Goal: Task Accomplishment & Management: Manage account settings

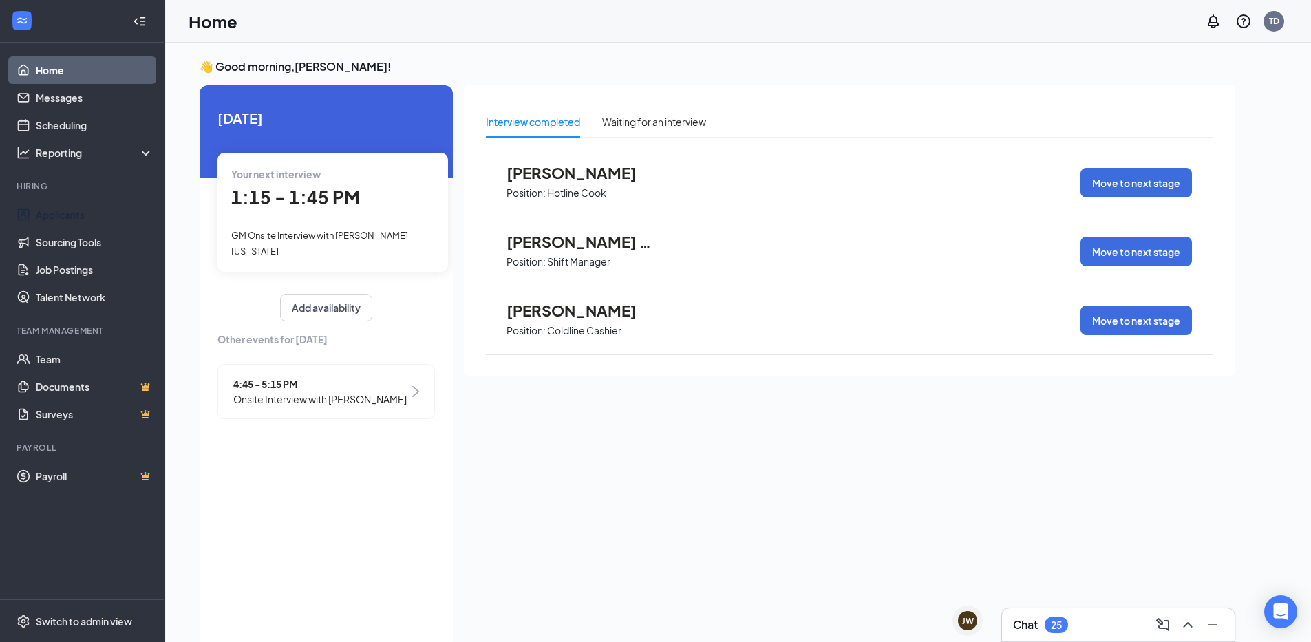
click at [69, 218] on link "Applicants" at bounding box center [95, 215] width 118 height 28
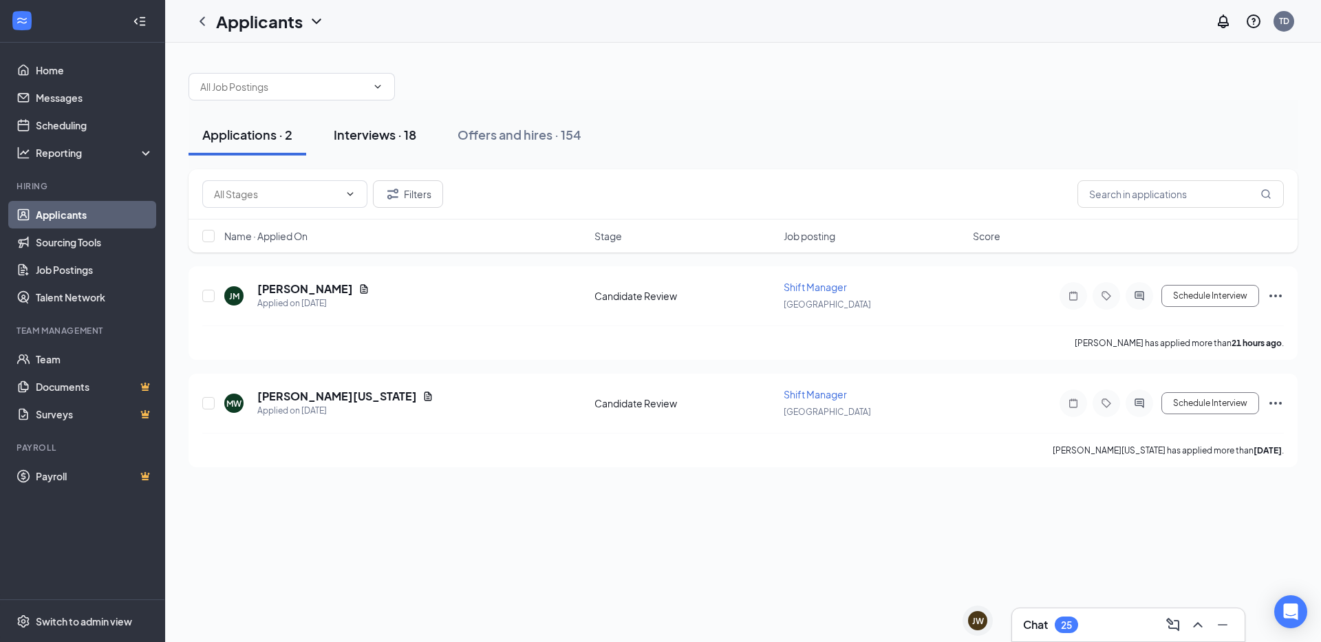
click at [378, 136] on div "Interviews · 18" at bounding box center [375, 134] width 83 height 17
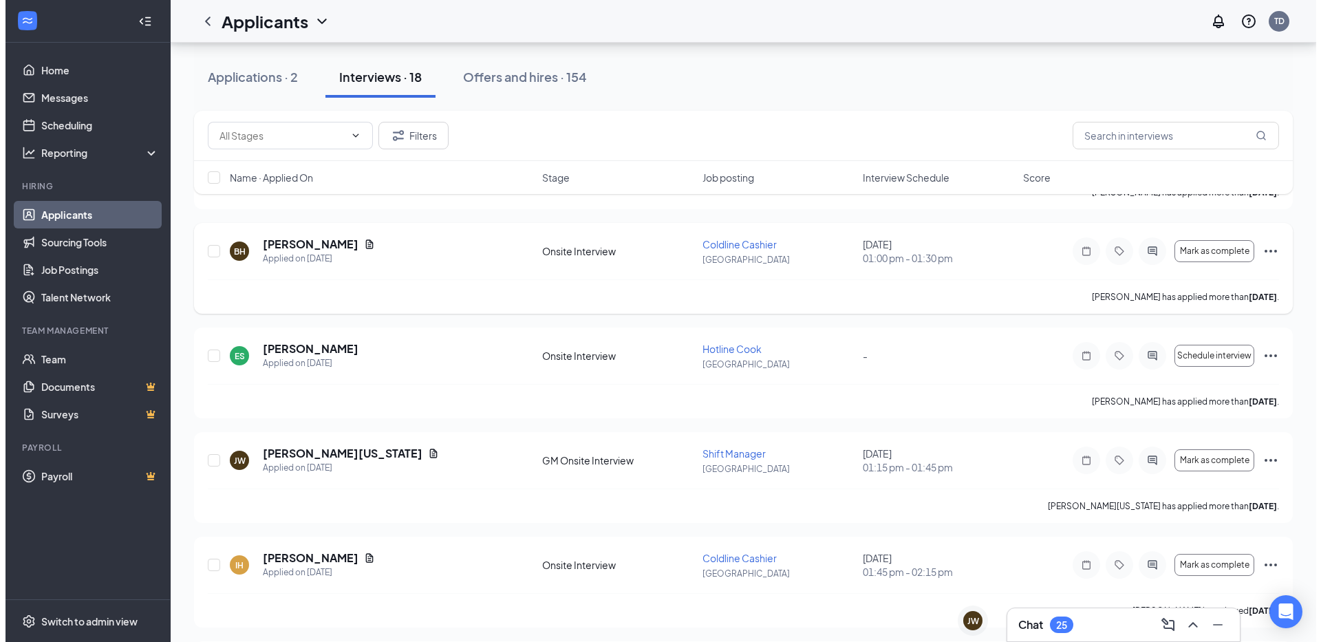
scroll to position [344, 0]
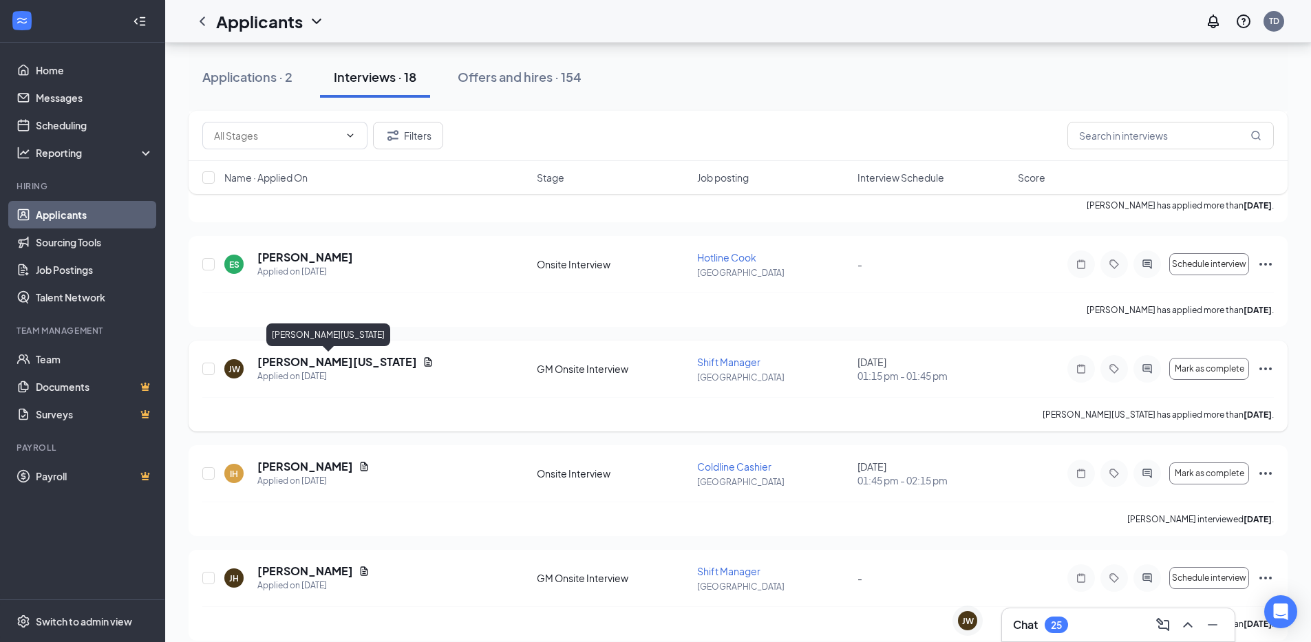
click at [310, 361] on h5 "[PERSON_NAME][US_STATE]" at bounding box center [337, 361] width 160 height 15
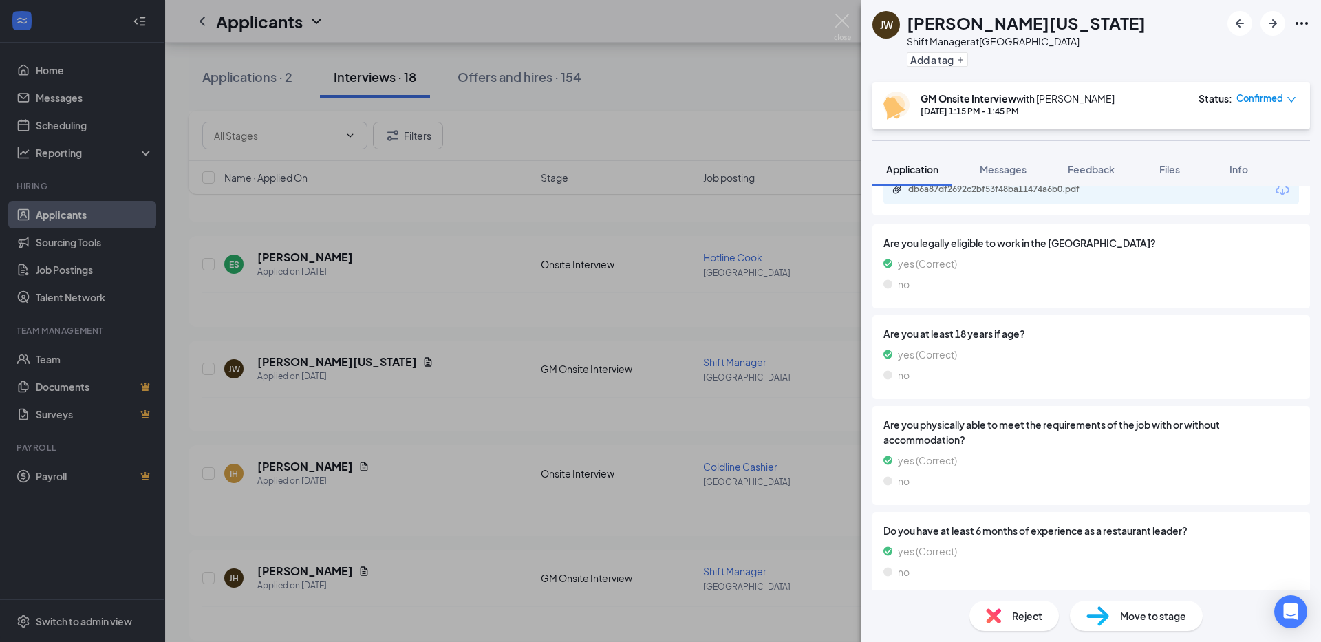
scroll to position [658, 0]
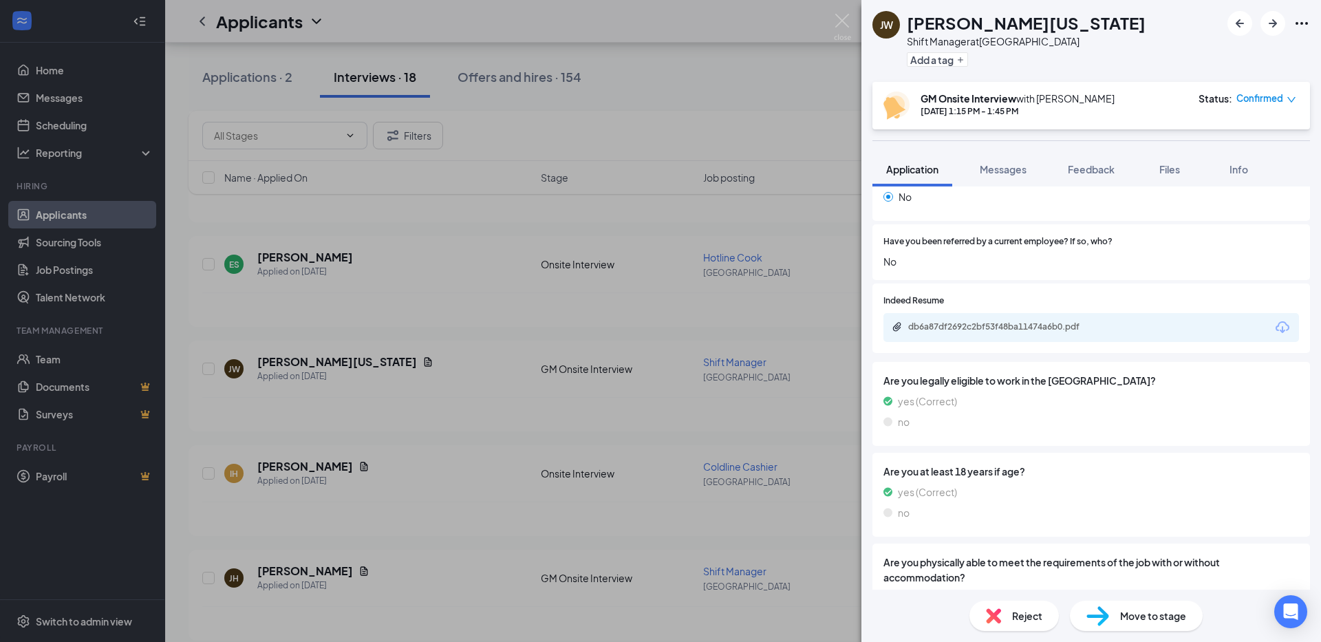
click at [984, 342] on div "db6a87df2692c2bf53f48ba11474a6b0.pdf" at bounding box center [1091, 327] width 416 height 29
click at [1004, 323] on div "db6a87df2692c2bf53f48ba11474a6b0.pdf" at bounding box center [1004, 326] width 193 height 11
